Goal: Navigation & Orientation: Find specific page/section

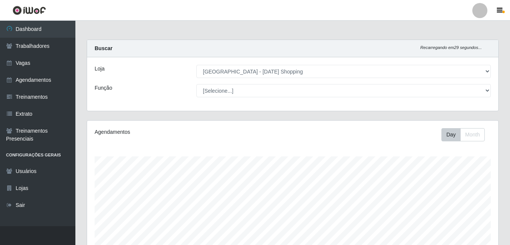
select select "471"
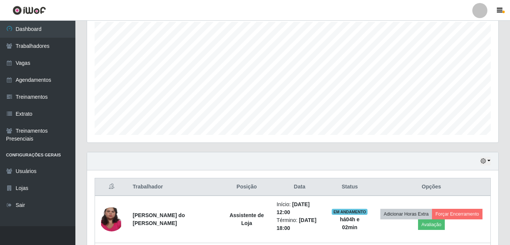
scroll to position [121, 0]
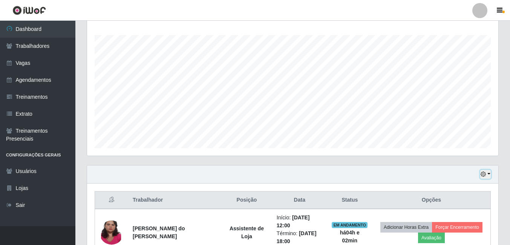
click at [489, 174] on button "button" at bounding box center [485, 174] width 11 height 9
click at [506, 153] on div "Carregando... Buscar Recarregando em 19 segundos... Loja [Selecione...] [GEOGRA…" at bounding box center [292, 166] width 434 height 496
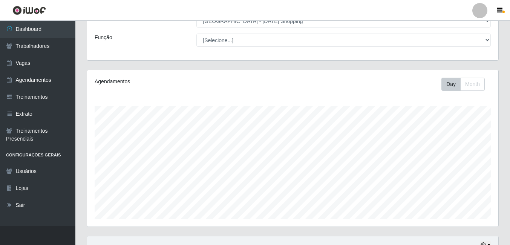
scroll to position [46, 0]
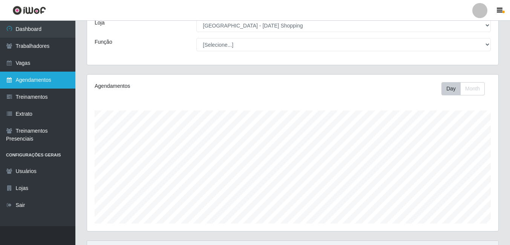
click at [32, 79] on link "Agendamentos" at bounding box center [37, 80] width 75 height 17
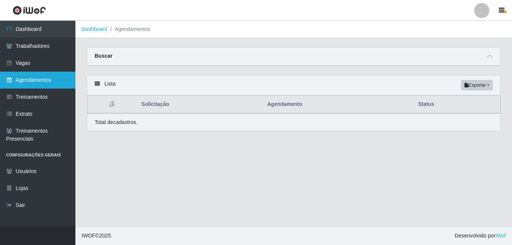
click at [32, 79] on link "Agendamentos" at bounding box center [37, 80] width 75 height 17
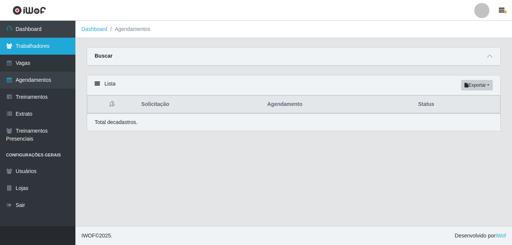
click at [41, 47] on link "Trabalhadores" at bounding box center [37, 46] width 75 height 17
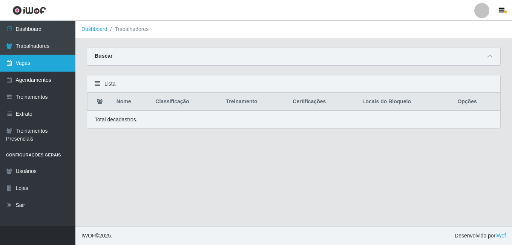
click at [29, 59] on link "Vagas" at bounding box center [37, 63] width 75 height 17
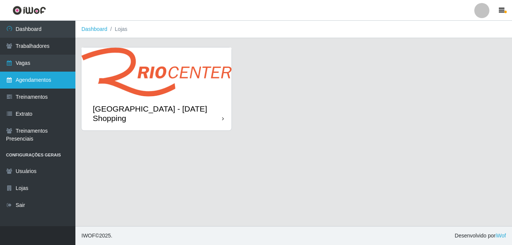
click at [36, 75] on link "Agendamentos" at bounding box center [37, 80] width 75 height 17
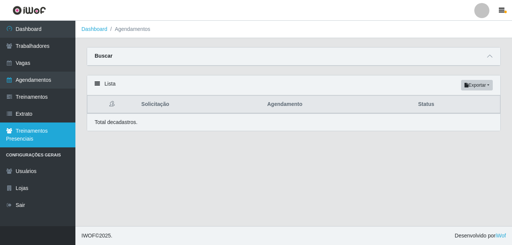
click at [38, 130] on link "Treinamentos Presenciais" at bounding box center [37, 134] width 75 height 25
